Goal: Obtain resource: Obtain resource

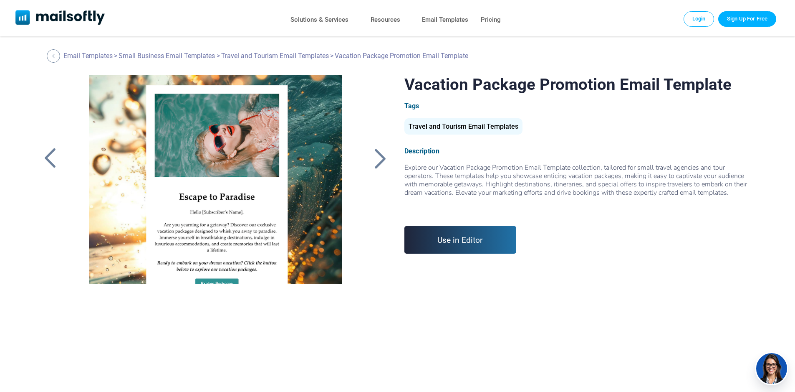
click at [456, 128] on div "Travel and Tourism Email Templates" at bounding box center [464, 126] width 118 height 16
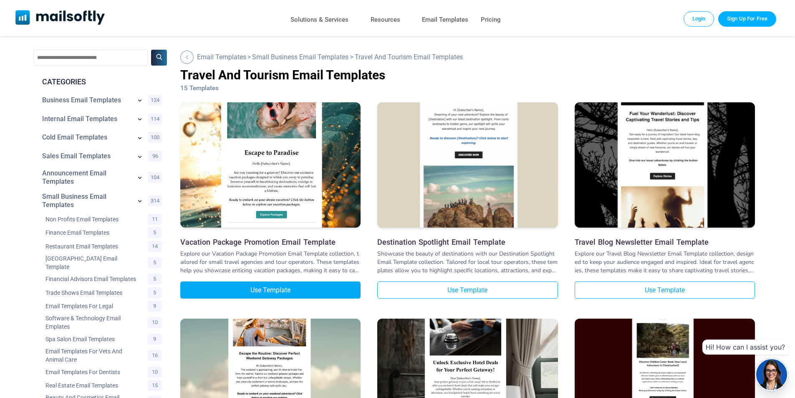
click at [271, 291] on link "Use Template" at bounding box center [270, 289] width 180 height 17
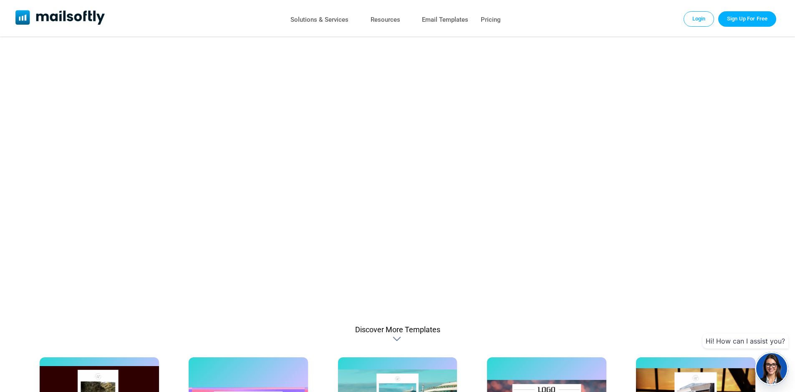
scroll to position [282, 0]
